Goal: Task Accomplishment & Management: Manage account settings

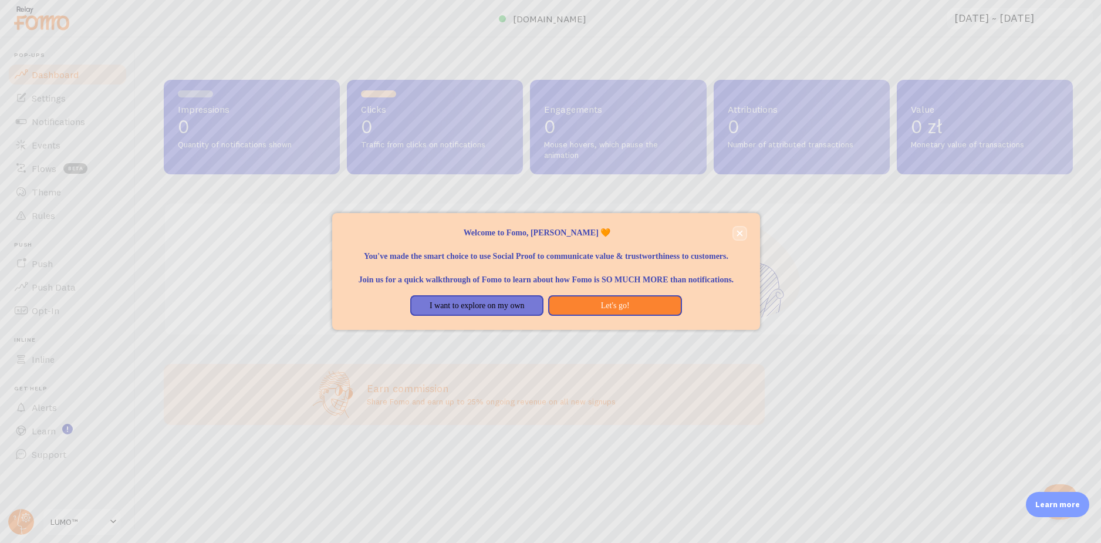
click at [737, 230] on icon "close," at bounding box center [740, 233] width 6 height 6
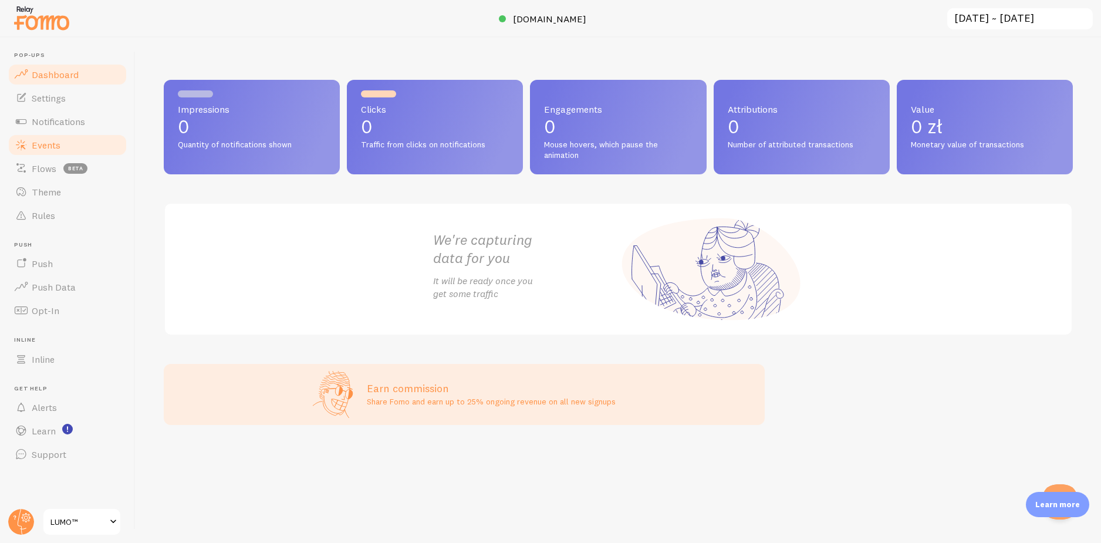
click at [92, 148] on link "Events" at bounding box center [67, 144] width 121 height 23
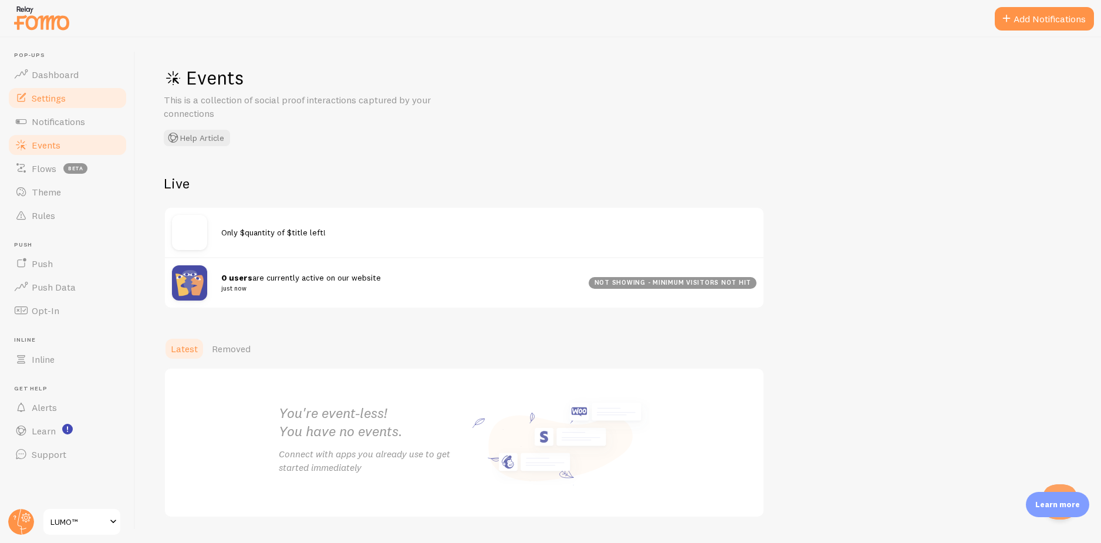
click at [76, 102] on link "Settings" at bounding box center [67, 97] width 121 height 23
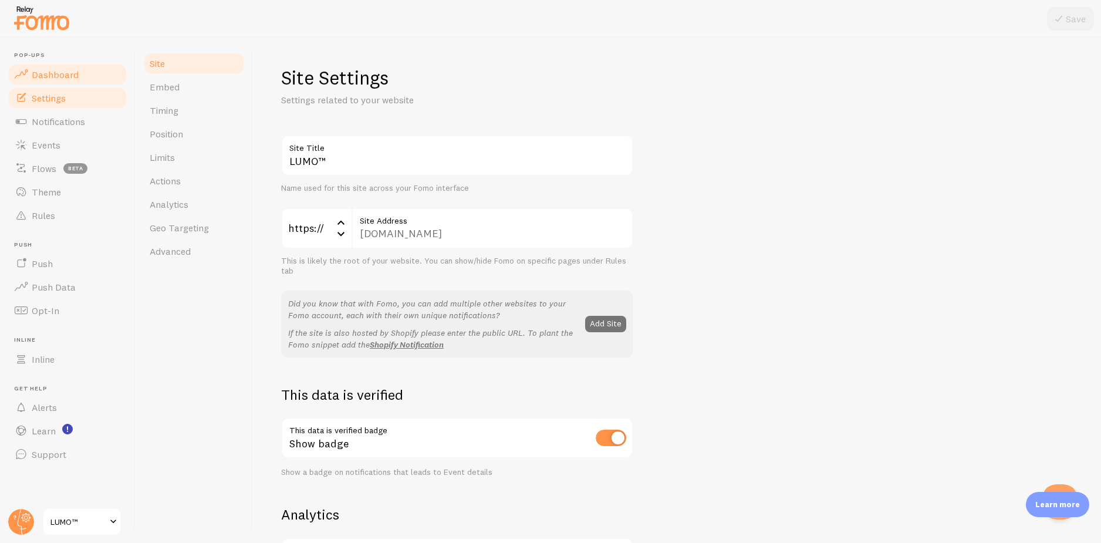
click at [90, 74] on link "Dashboard" at bounding box center [67, 74] width 121 height 23
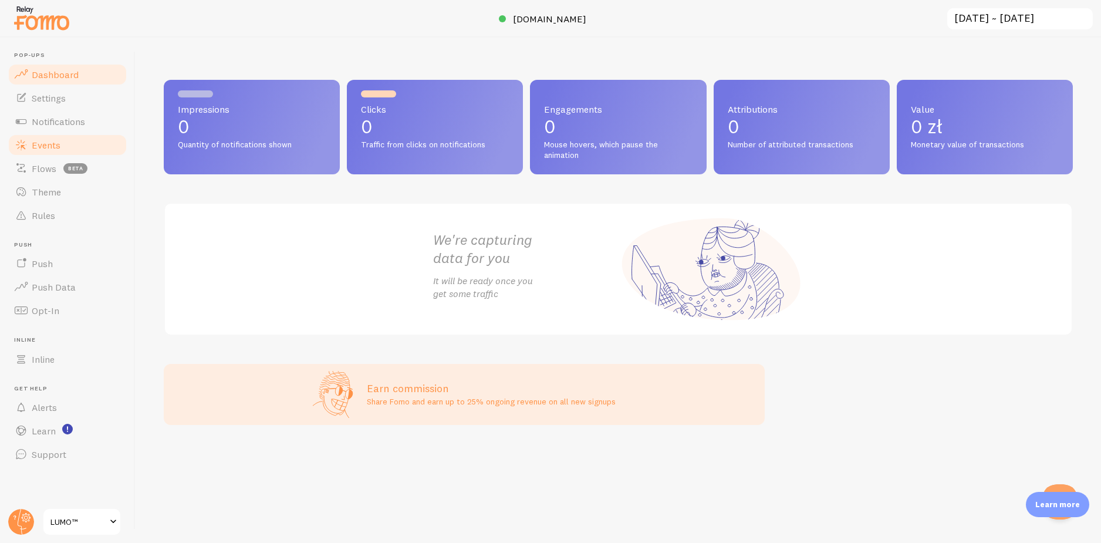
click at [48, 147] on span "Events" at bounding box center [46, 145] width 29 height 12
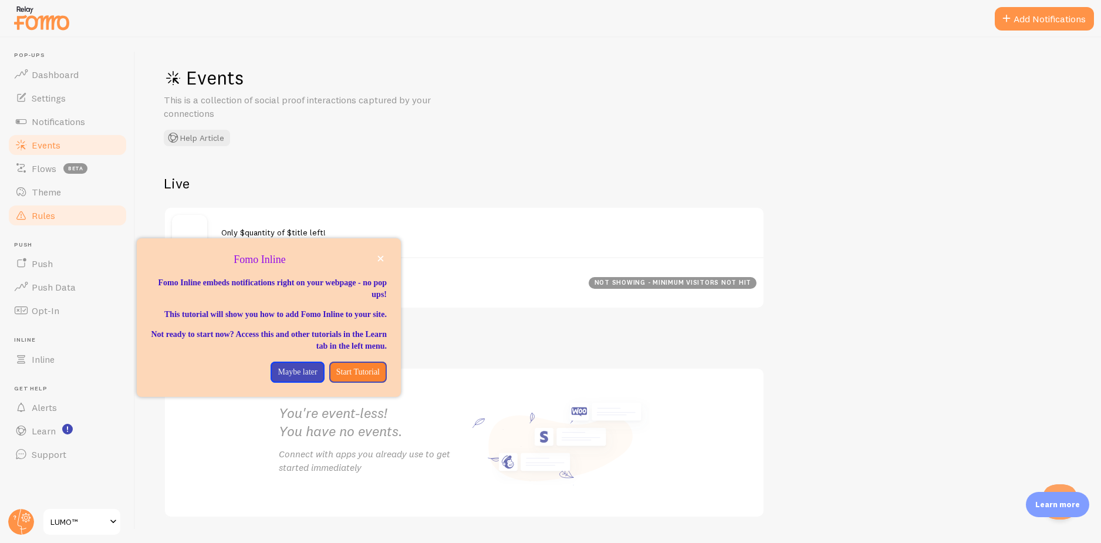
click at [71, 217] on link "Rules" at bounding box center [67, 215] width 121 height 23
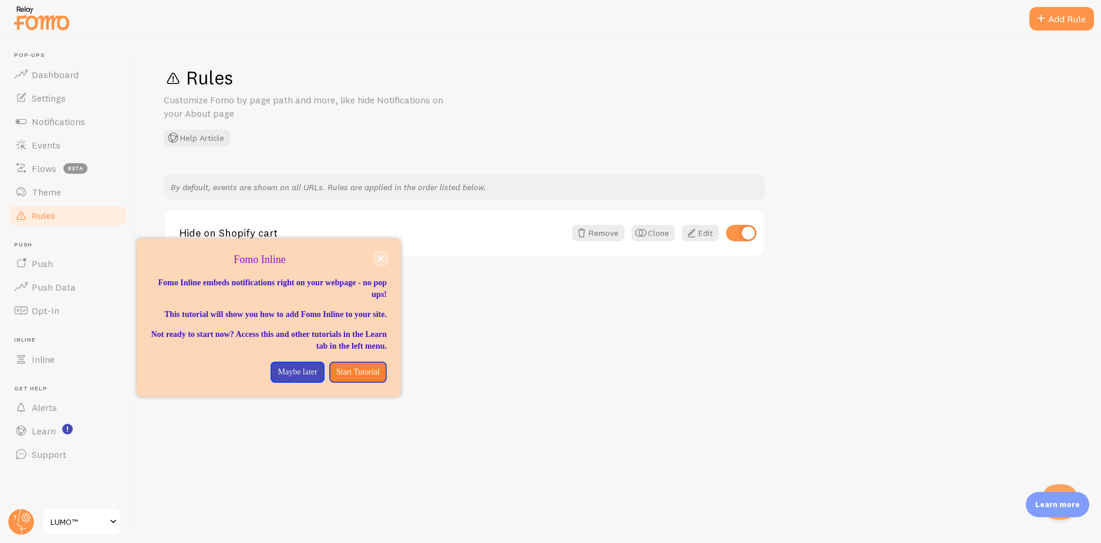
click at [384, 261] on button "close," at bounding box center [380, 258] width 12 height 12
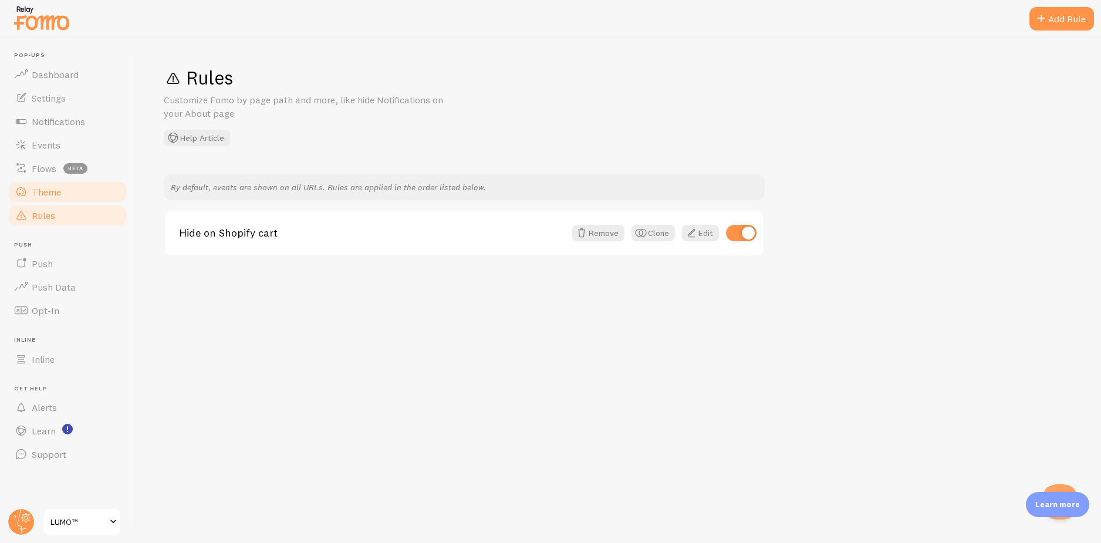
click at [76, 202] on link "Theme" at bounding box center [67, 191] width 121 height 23
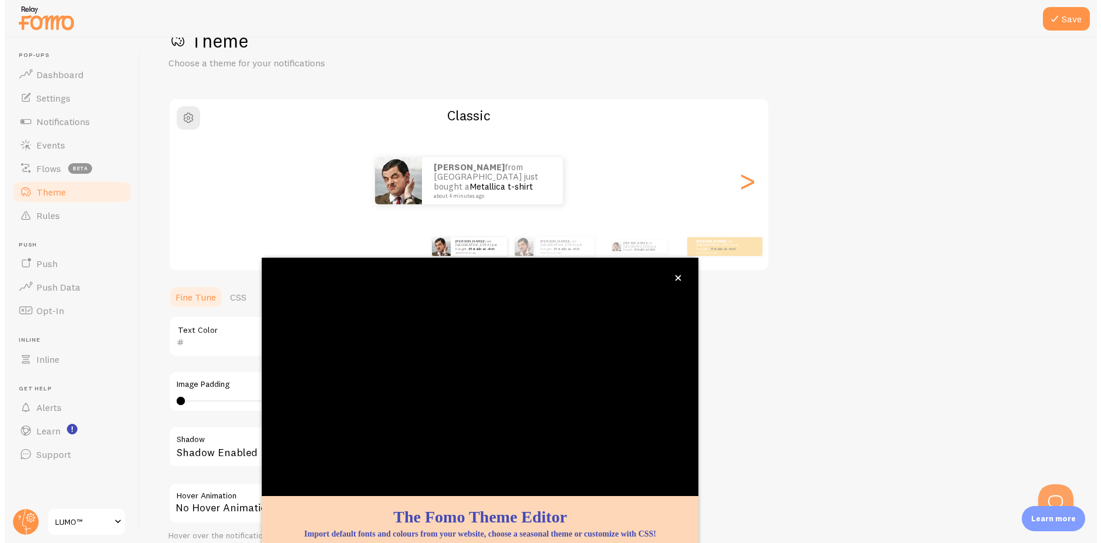
scroll to position [43, 0]
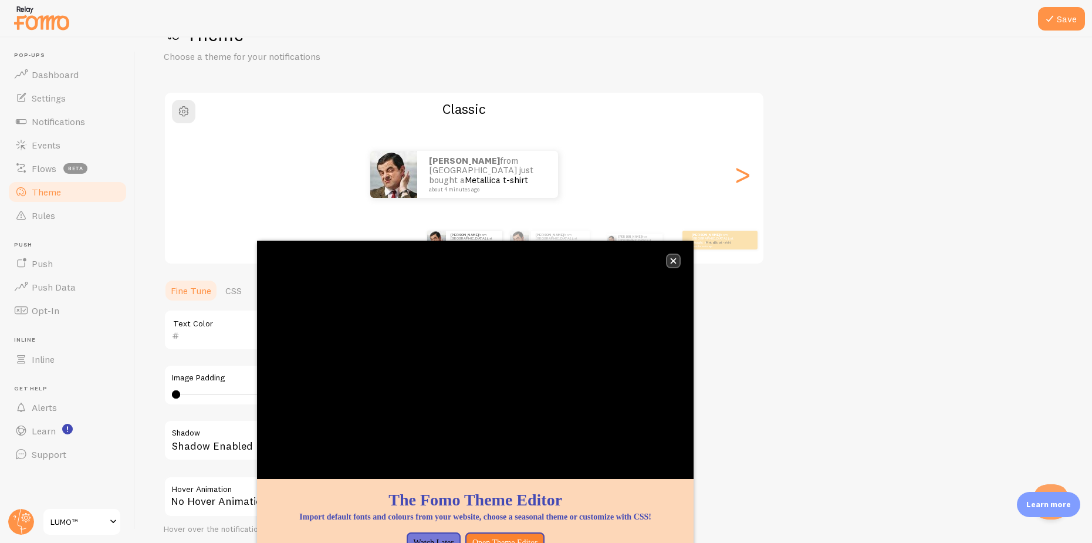
click at [674, 260] on icon "close," at bounding box center [674, 261] width 6 height 6
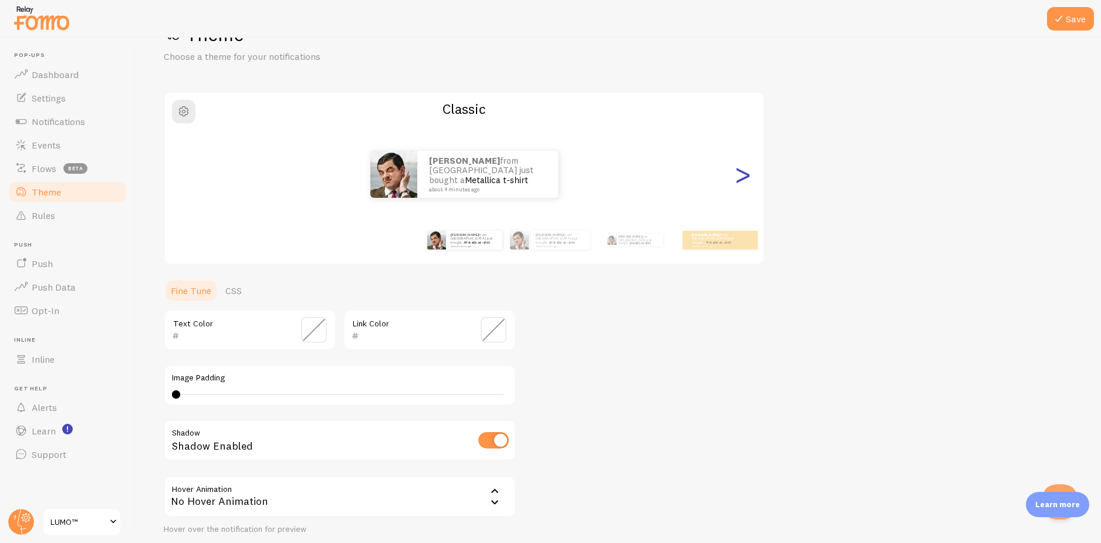
click at [741, 179] on div ">" at bounding box center [742, 174] width 14 height 85
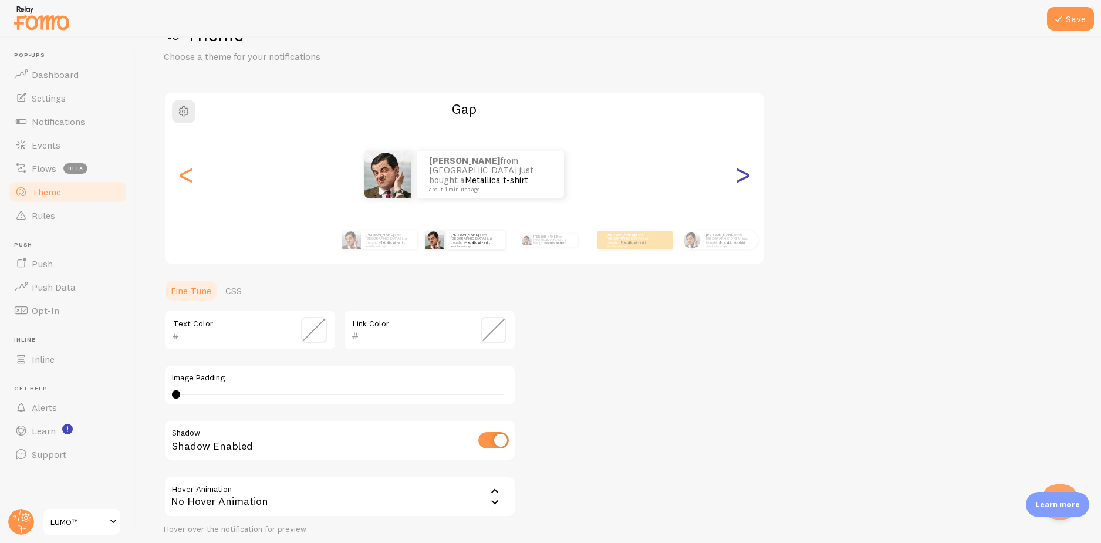
click at [741, 179] on div ">" at bounding box center [742, 174] width 14 height 85
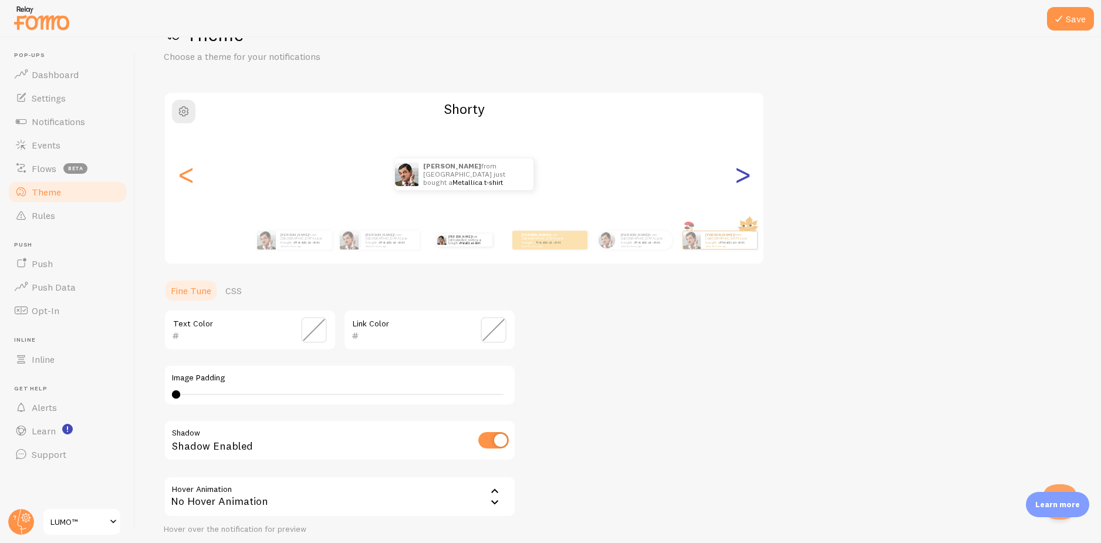
click at [741, 179] on div ">" at bounding box center [742, 174] width 14 height 85
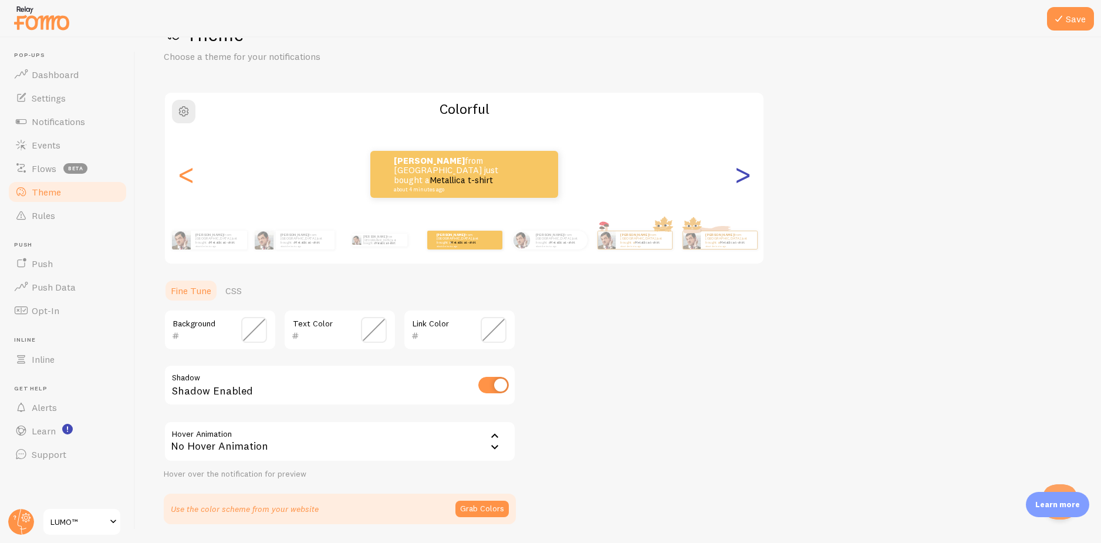
click at [742, 180] on div ">" at bounding box center [742, 174] width 14 height 85
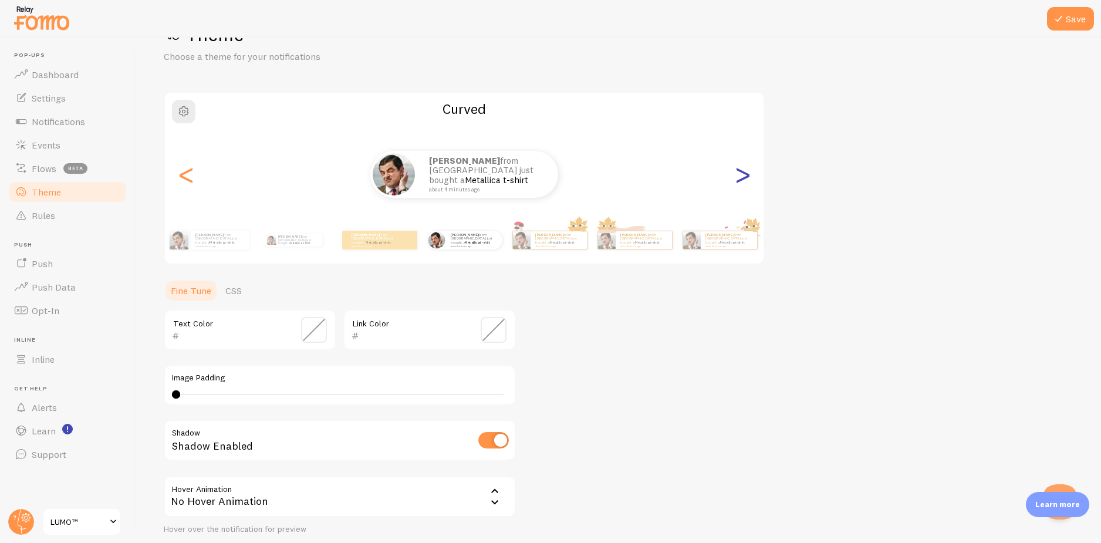
click at [742, 180] on div ">" at bounding box center [742, 174] width 14 height 85
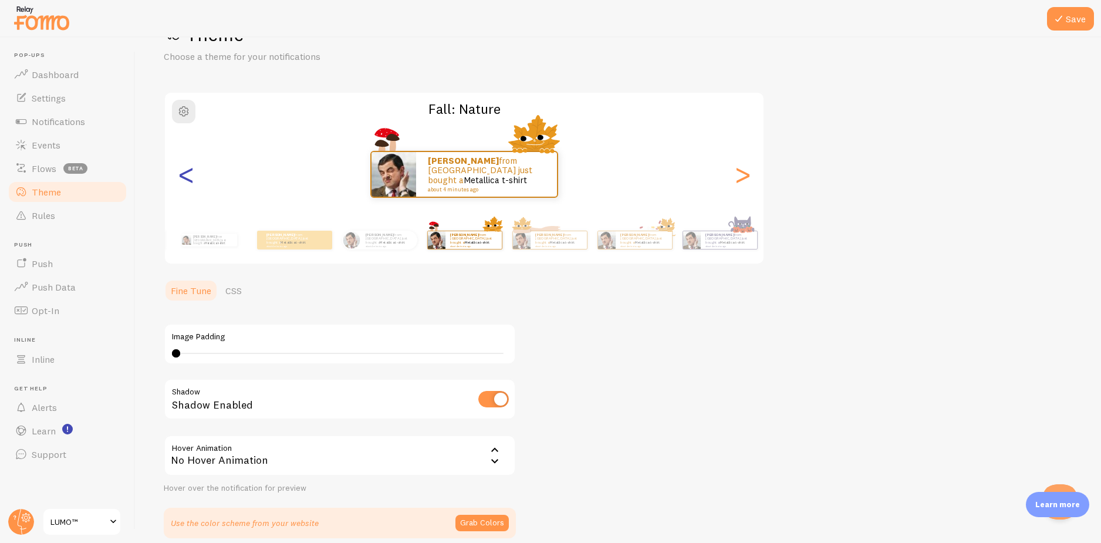
click at [190, 186] on div "<" at bounding box center [186, 174] width 14 height 85
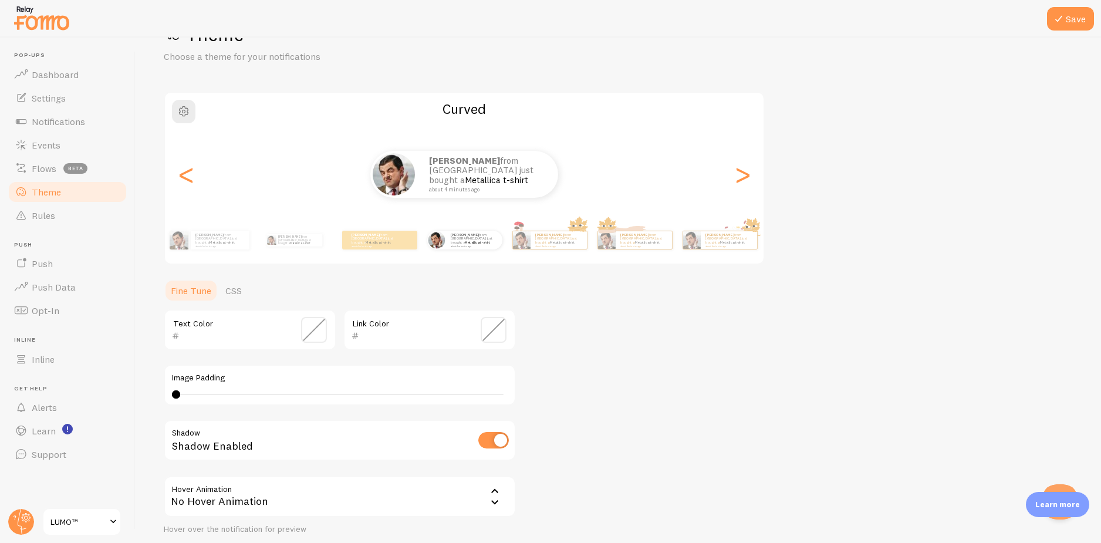
click at [316, 335] on span at bounding box center [314, 330] width 26 height 26
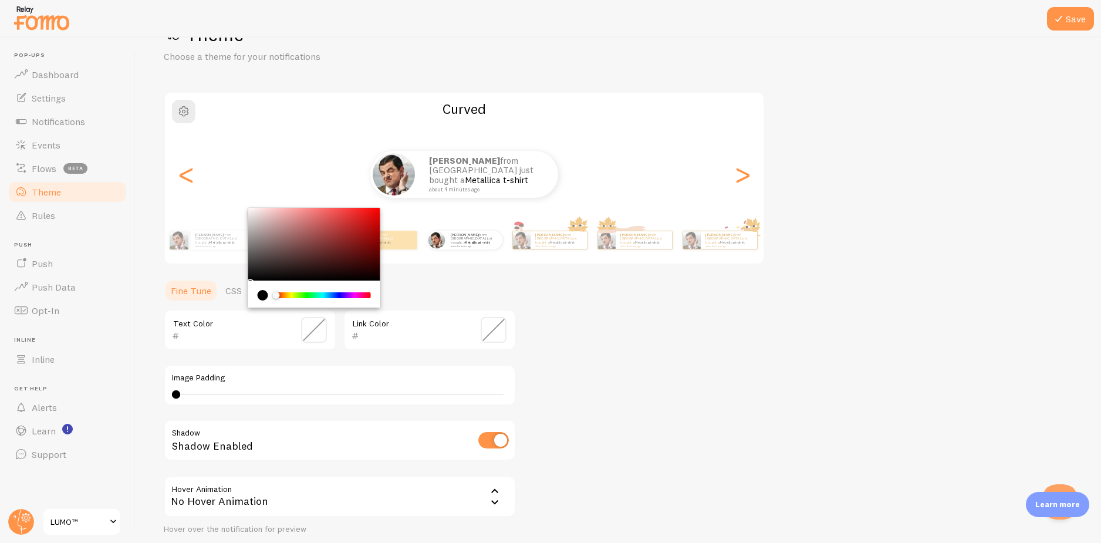
click at [639, 342] on div "Theme Choose a theme for your notifications Curved [PERSON_NAME] from [GEOGRAPH…" at bounding box center [618, 300] width 909 height 557
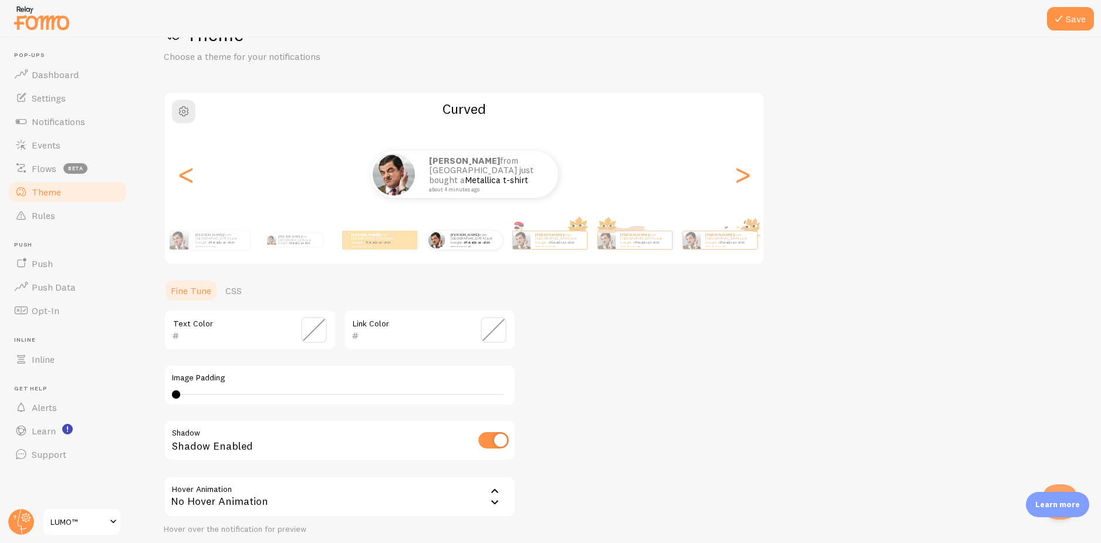
click at [604, 305] on div "Theme Choose a theme for your notifications Curved [PERSON_NAME] from [GEOGRAPH…" at bounding box center [618, 300] width 909 height 557
drag, startPoint x: 177, startPoint y: 393, endPoint x: 297, endPoint y: 387, distance: 119.9
click at [298, 387] on div "Image Padding 17" at bounding box center [340, 384] width 352 height 41
type input "4"
drag, startPoint x: 294, startPoint y: 391, endPoint x: 150, endPoint y: 384, distance: 144.6
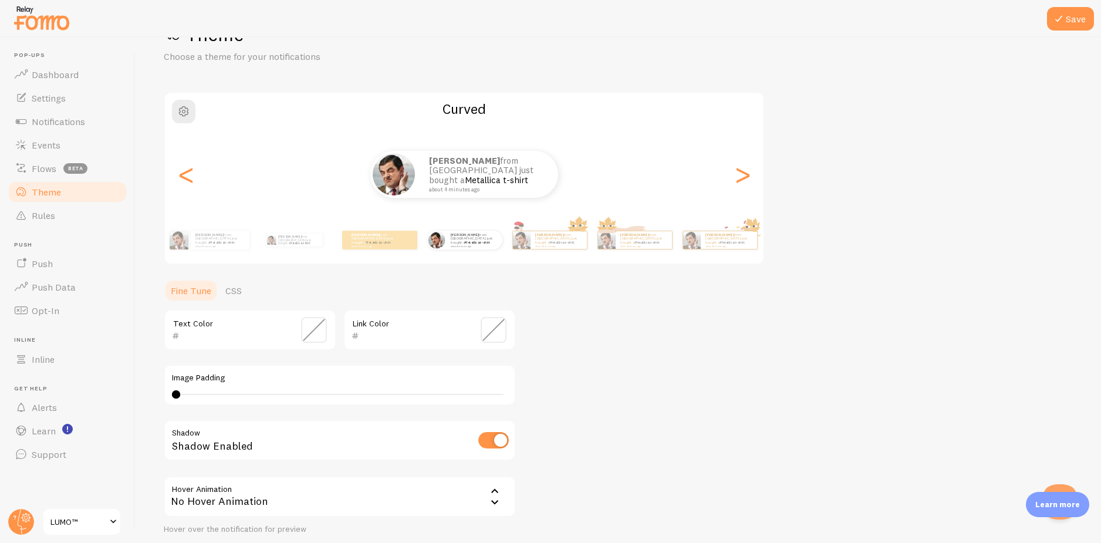
click at [150, 384] on div "Save Theme Choose a theme for your notifications Curved [PERSON_NAME] from [GEO…" at bounding box center [618, 290] width 965 height 505
click at [491, 433] on input "checkbox" at bounding box center [493, 440] width 31 height 16
checkbox input "true"
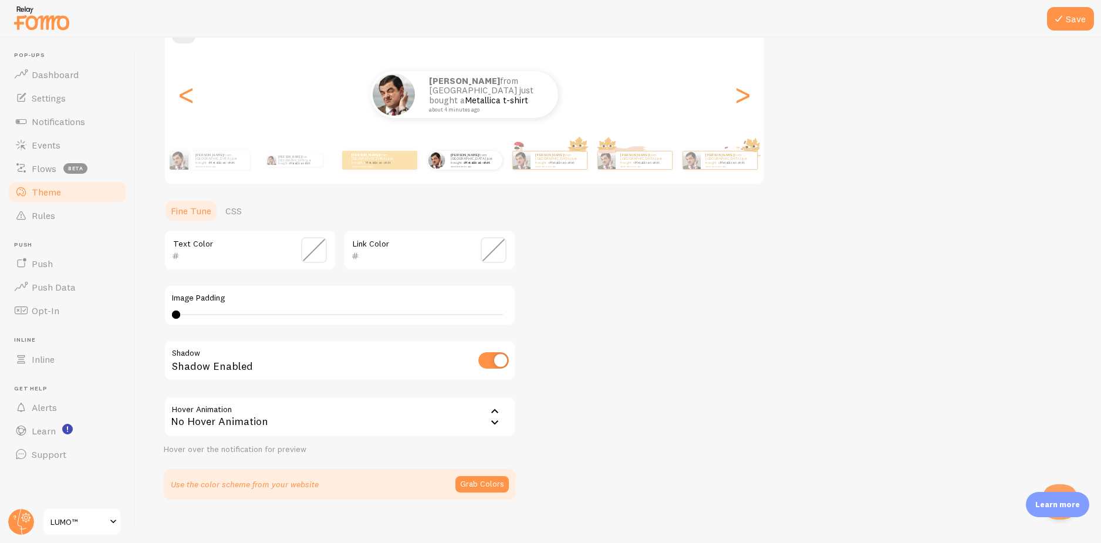
scroll to position [133, 0]
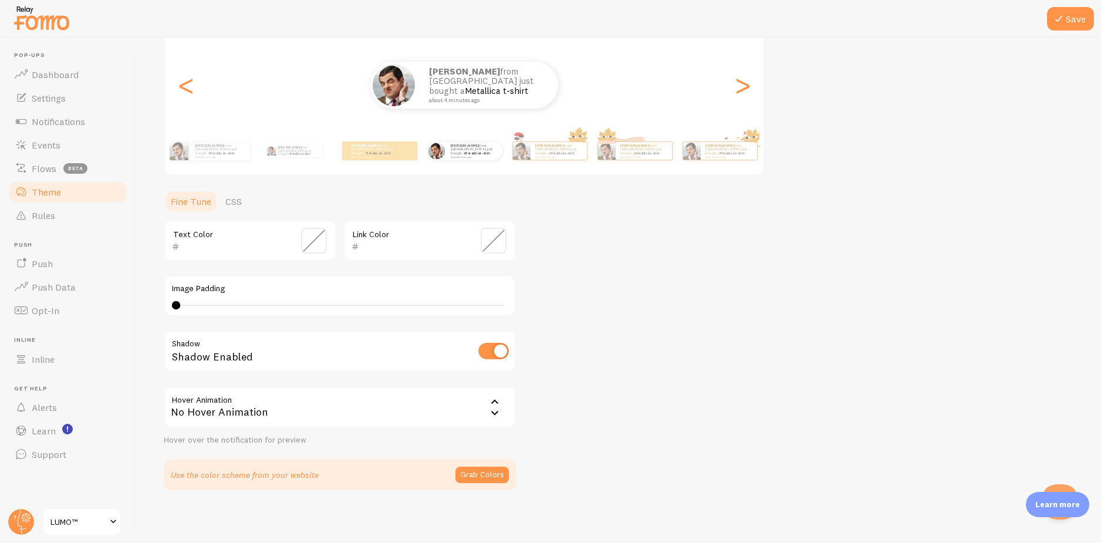
click at [419, 415] on div "No Hover Animation" at bounding box center [340, 407] width 352 height 41
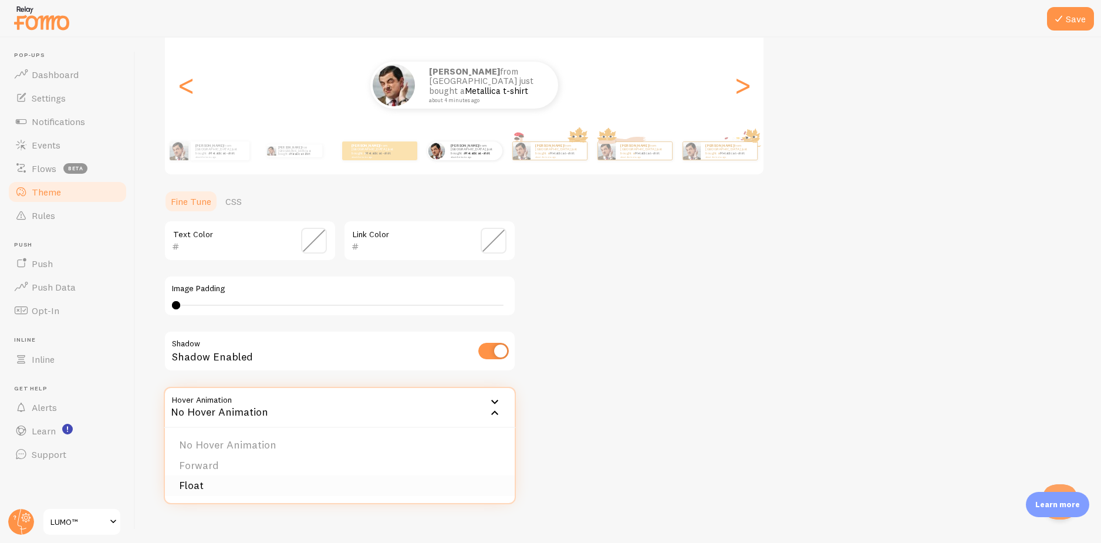
click at [212, 484] on li "Float" at bounding box center [340, 485] width 350 height 21
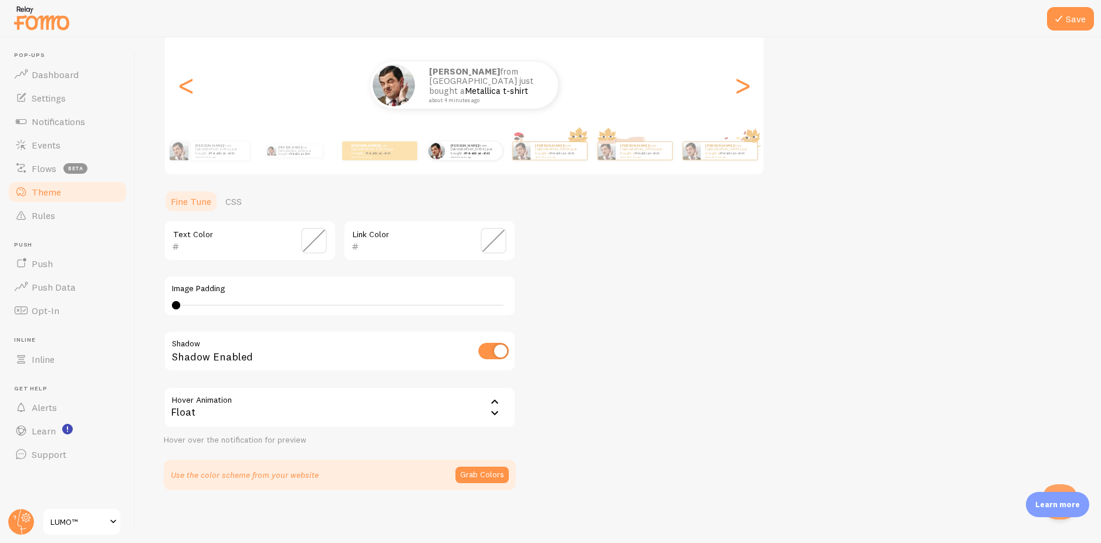
scroll to position [0, 0]
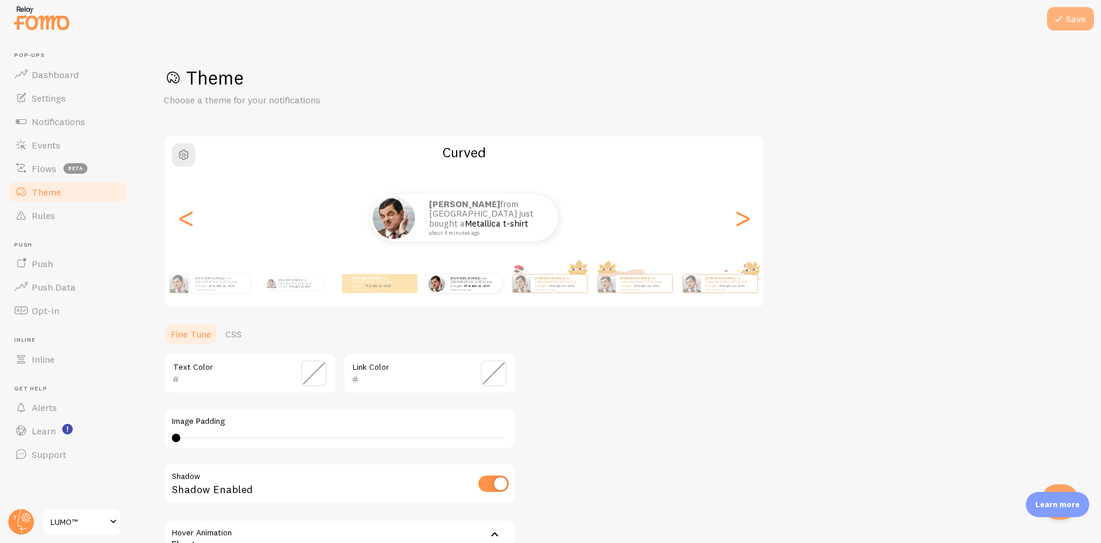
click at [1050, 18] on button "Save" at bounding box center [1070, 18] width 47 height 23
click at [39, 166] on span "Flows" at bounding box center [44, 169] width 25 height 12
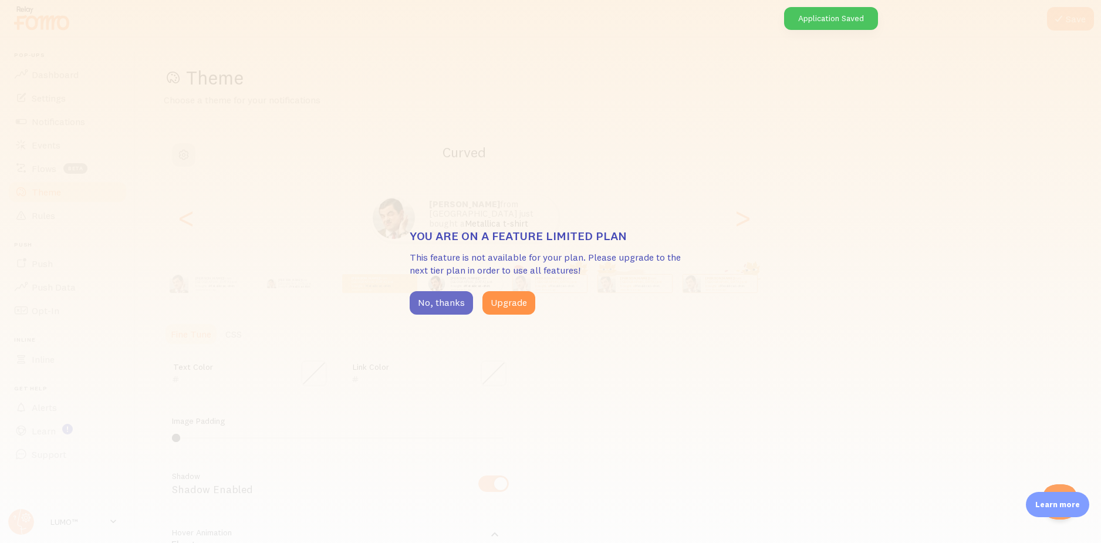
click at [454, 310] on button "No, thanks" at bounding box center [441, 302] width 63 height 23
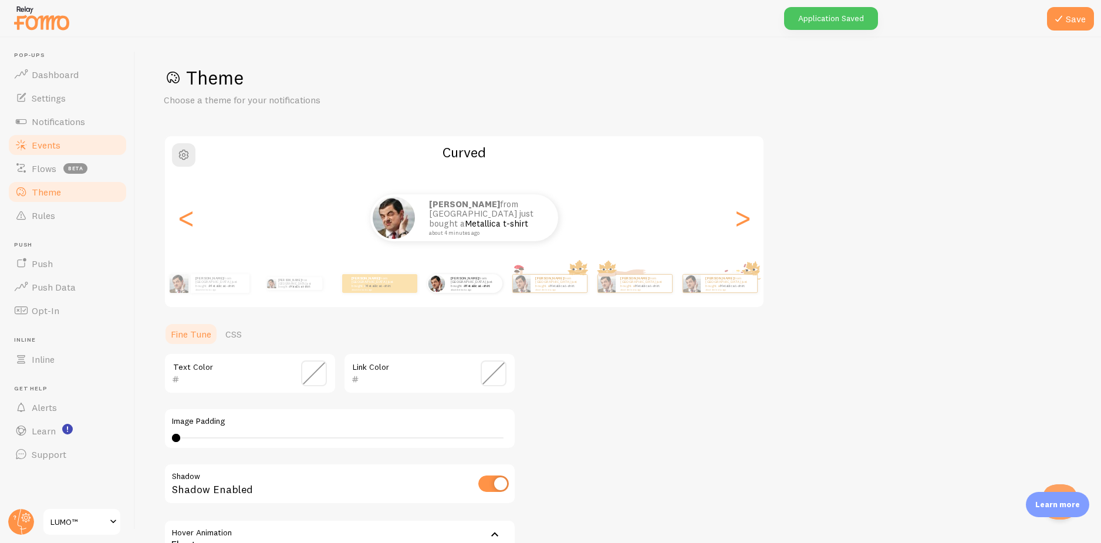
click at [67, 150] on link "Events" at bounding box center [67, 144] width 121 height 23
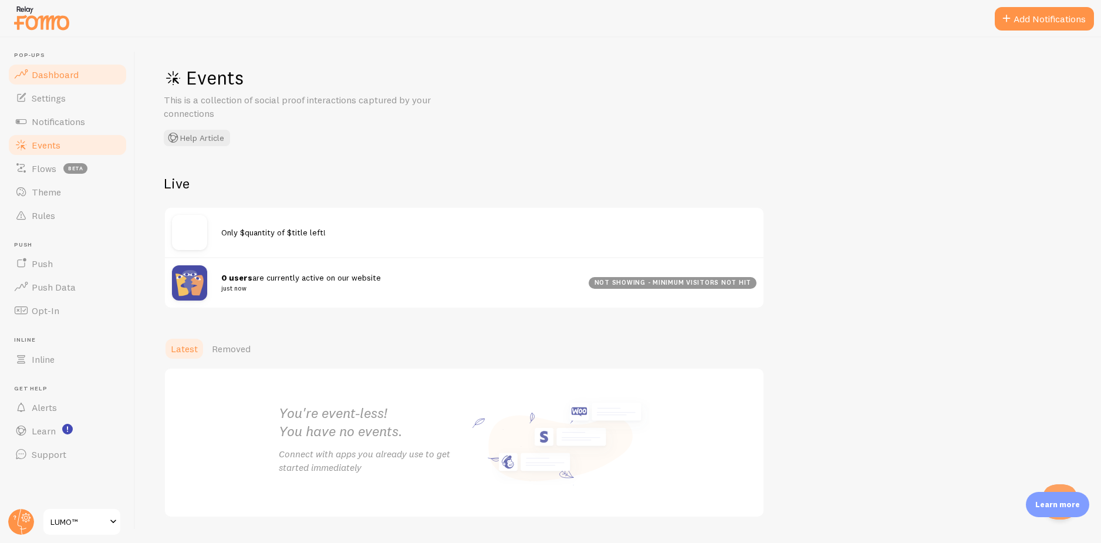
click at [91, 67] on link "Dashboard" at bounding box center [67, 74] width 121 height 23
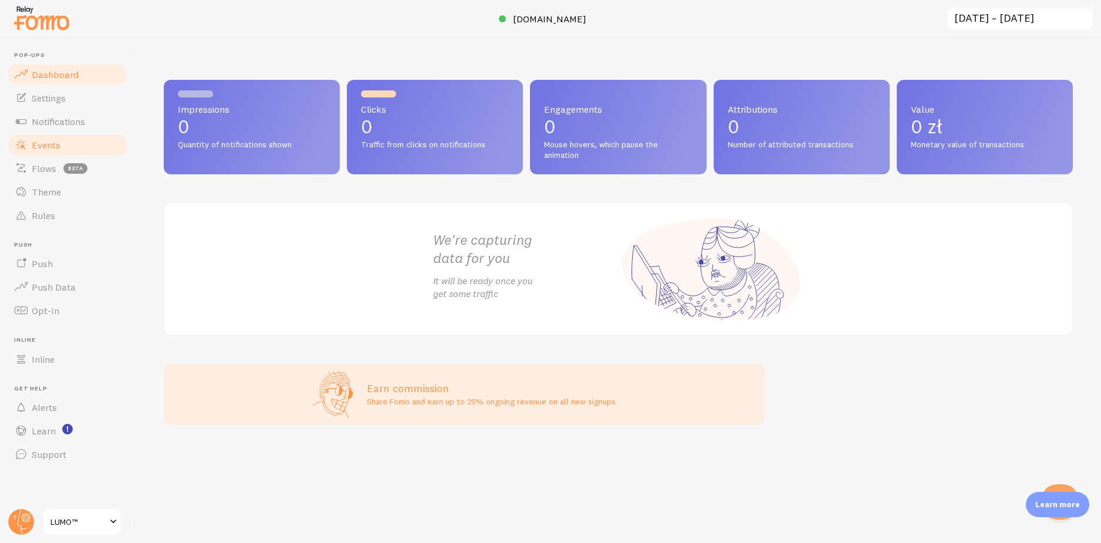
click at [29, 134] on link "Events" at bounding box center [67, 144] width 121 height 23
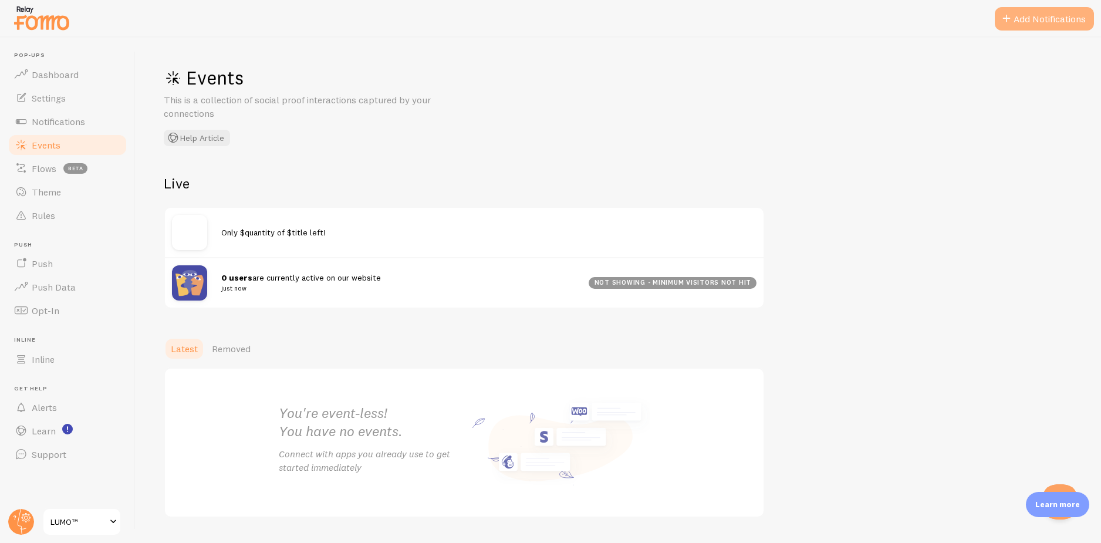
click at [1032, 21] on button "Add Notifications" at bounding box center [1044, 18] width 99 height 23
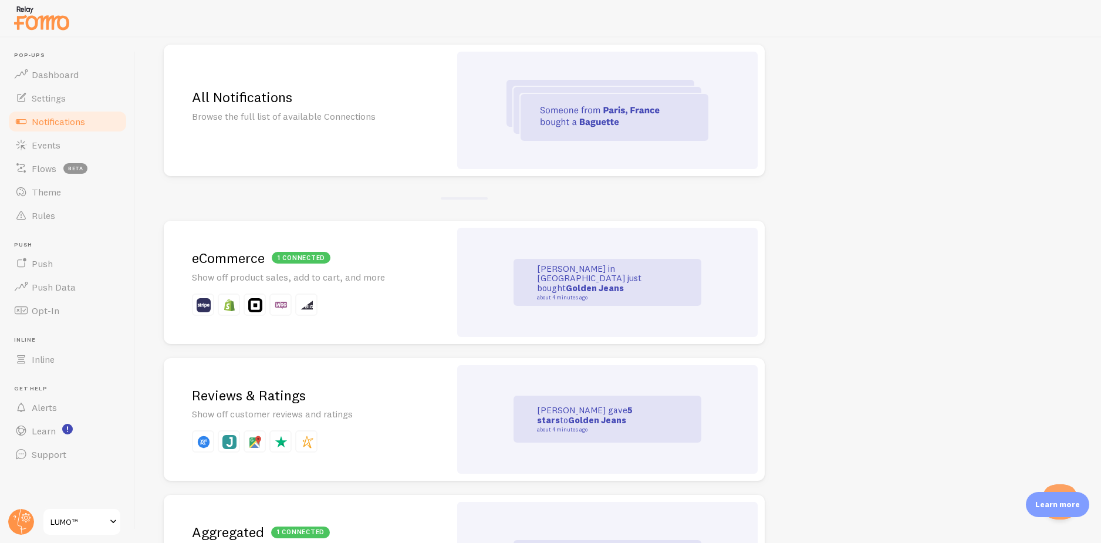
scroll to position [75, 0]
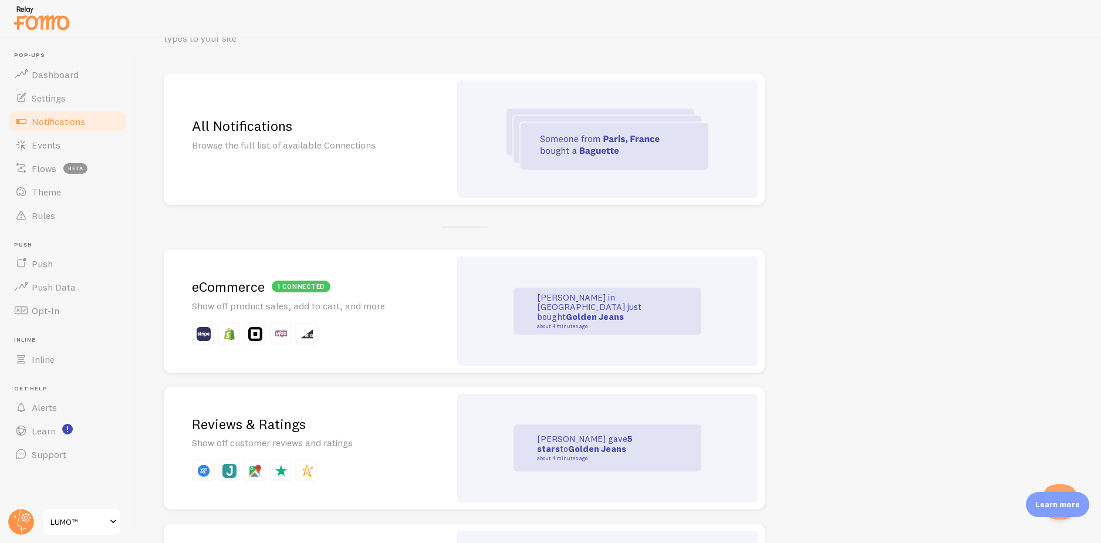
click at [385, 133] on h2 "All Notifications" at bounding box center [307, 126] width 230 height 18
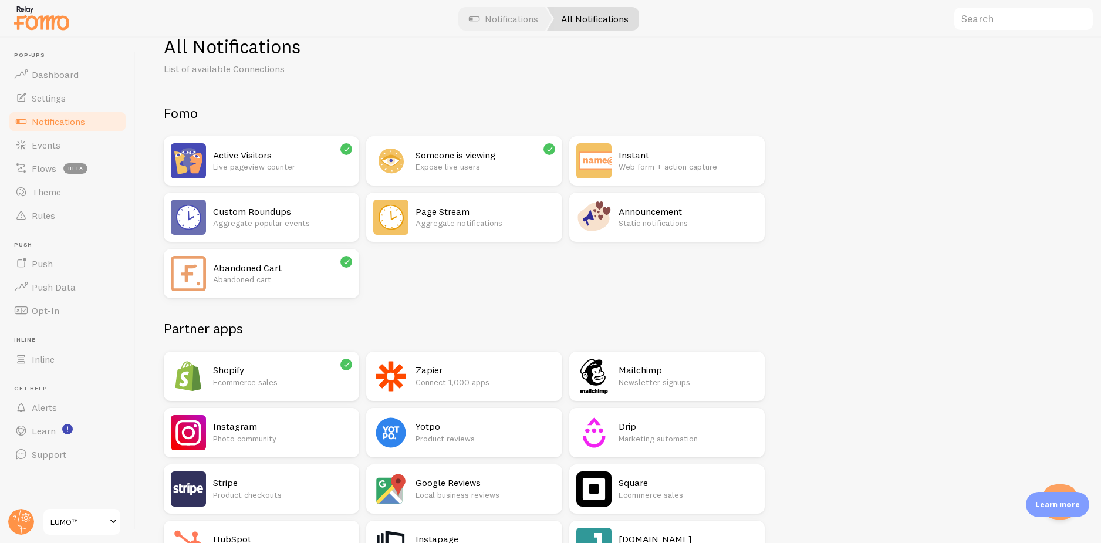
scroll to position [17, 0]
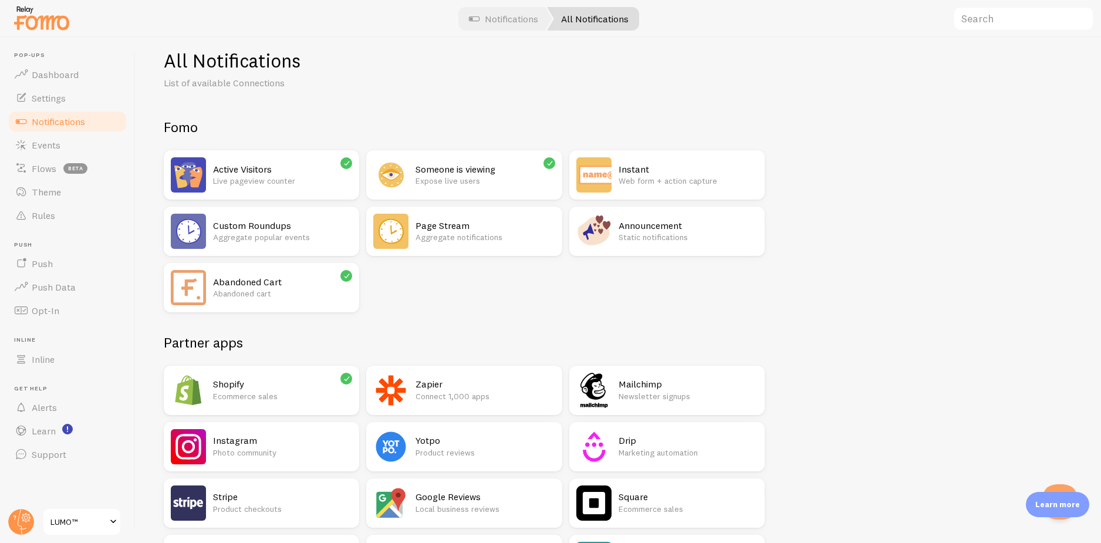
click at [262, 178] on p "Live pageview counter" at bounding box center [282, 181] width 139 height 12
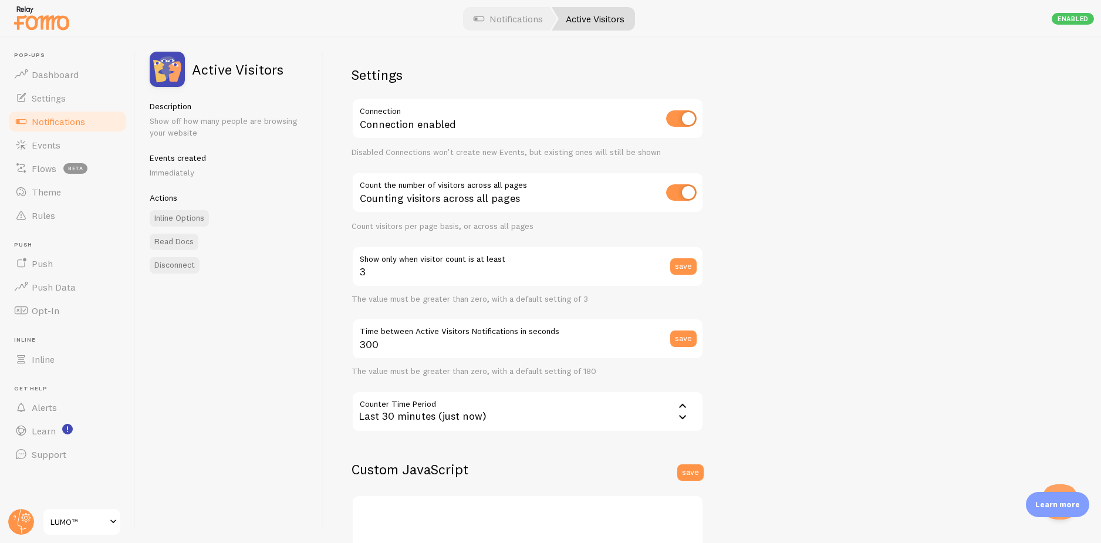
click at [92, 124] on link "Notifications" at bounding box center [67, 121] width 121 height 23
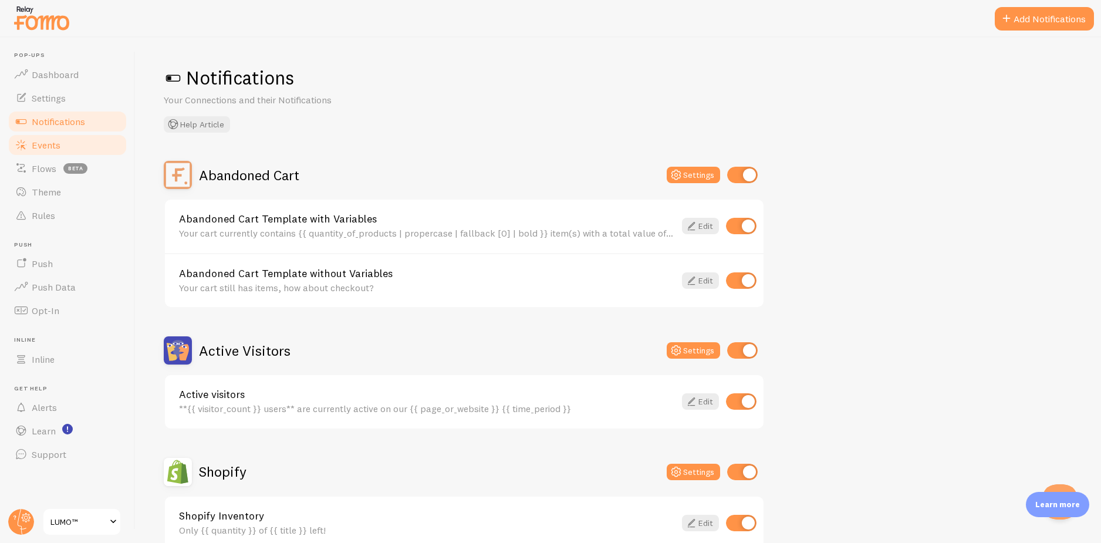
click at [73, 149] on link "Events" at bounding box center [67, 144] width 121 height 23
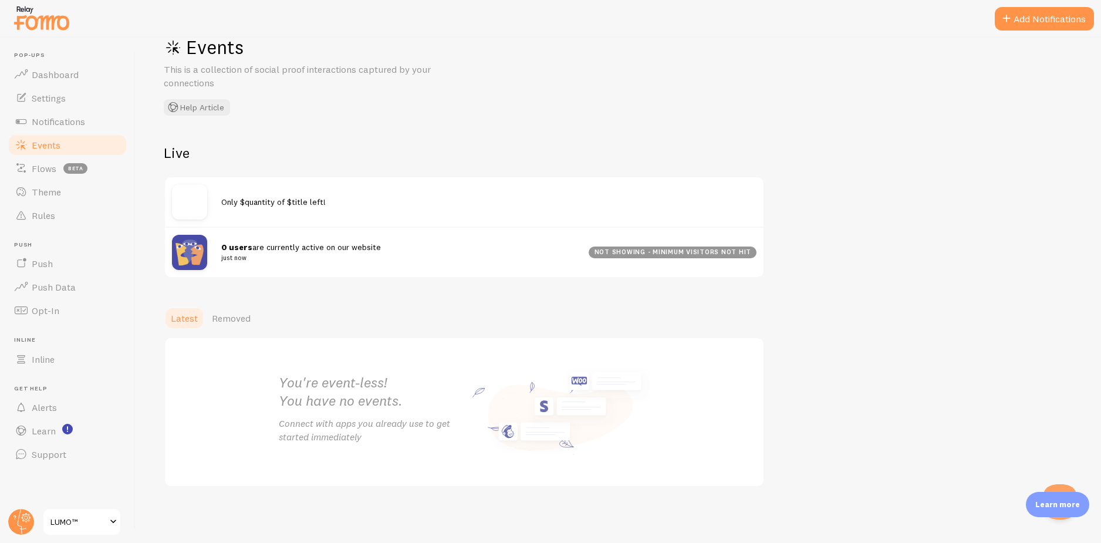
scroll to position [31, 0]
click at [106, 128] on link "Notifications" at bounding box center [67, 121] width 121 height 23
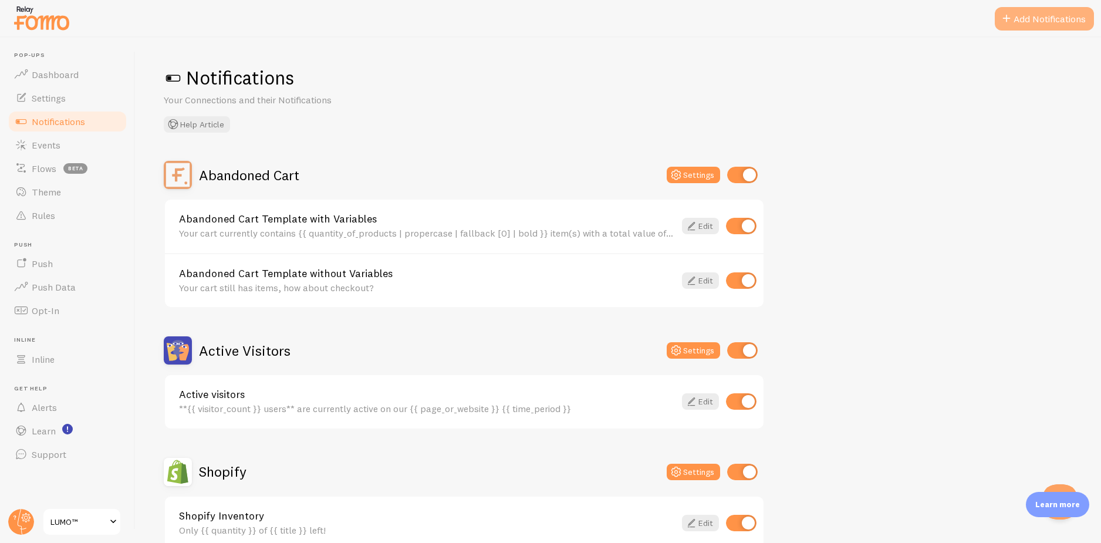
click at [1001, 20] on span at bounding box center [1006, 19] width 14 height 14
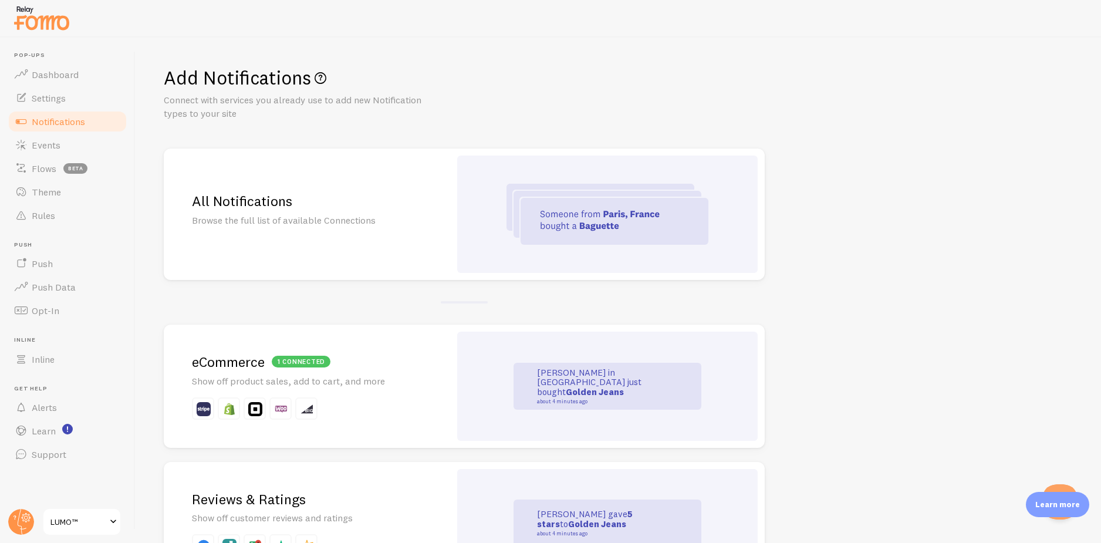
click at [370, 359] on h2 "1 connected eCommerce" at bounding box center [307, 362] width 230 height 18
click at [335, 242] on div "All Notifications Browse the full list of available Connections" at bounding box center [307, 213] width 286 height 131
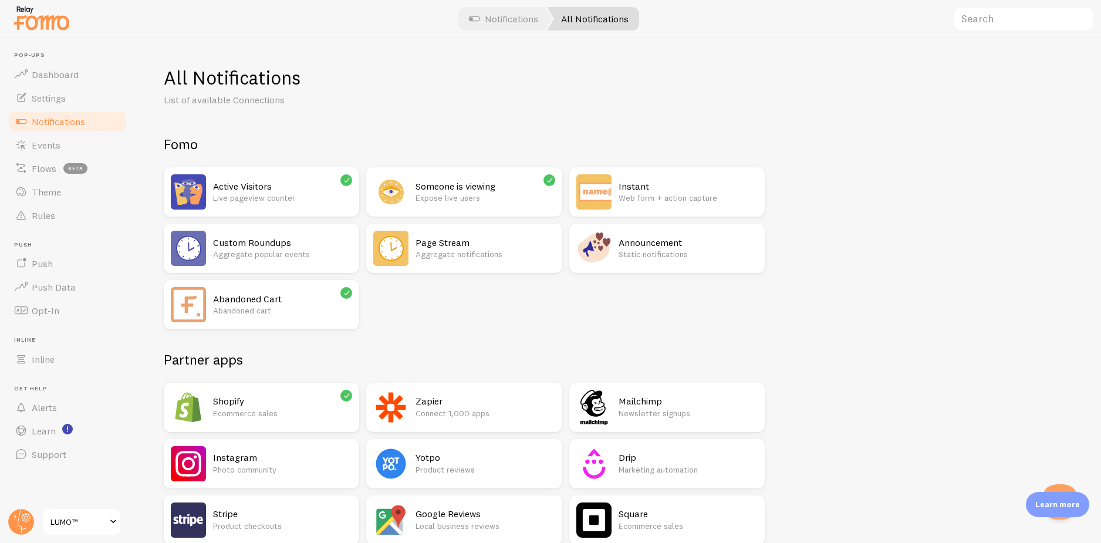
click at [117, 511] on link "LUMO™" at bounding box center [81, 522] width 79 height 28
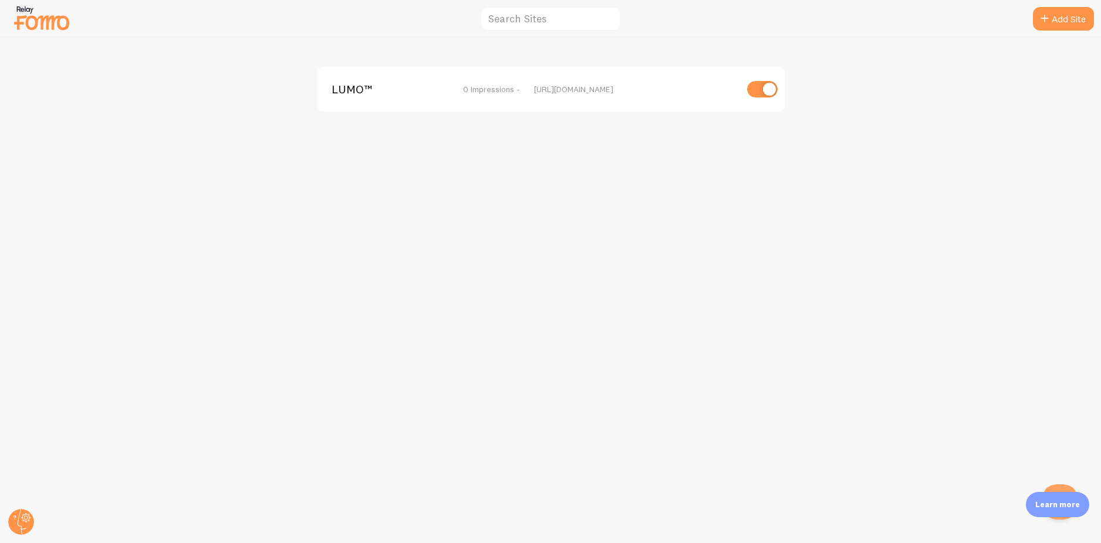
click at [767, 85] on input "checkbox" at bounding box center [762, 89] width 31 height 16
checkbox input "false"
